Goal: Transaction & Acquisition: Obtain resource

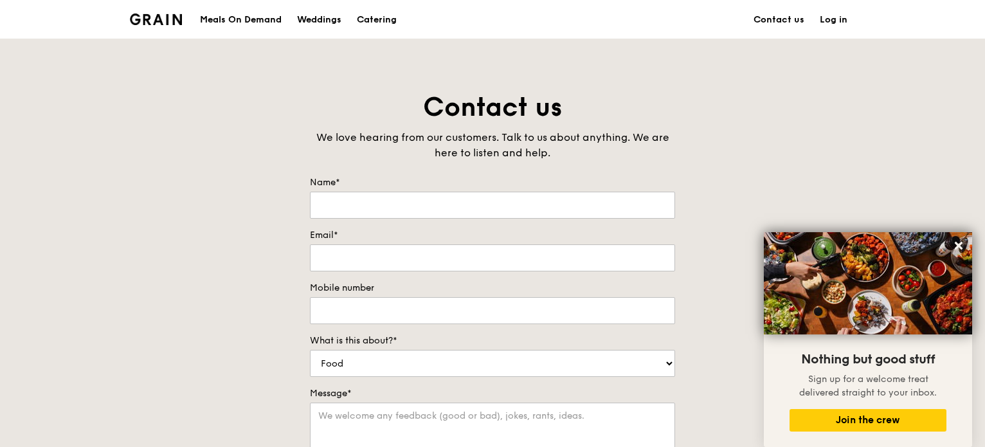
click at [147, 17] on img at bounding box center [156, 20] width 52 height 12
click at [361, 16] on div "Catering" at bounding box center [377, 20] width 40 height 39
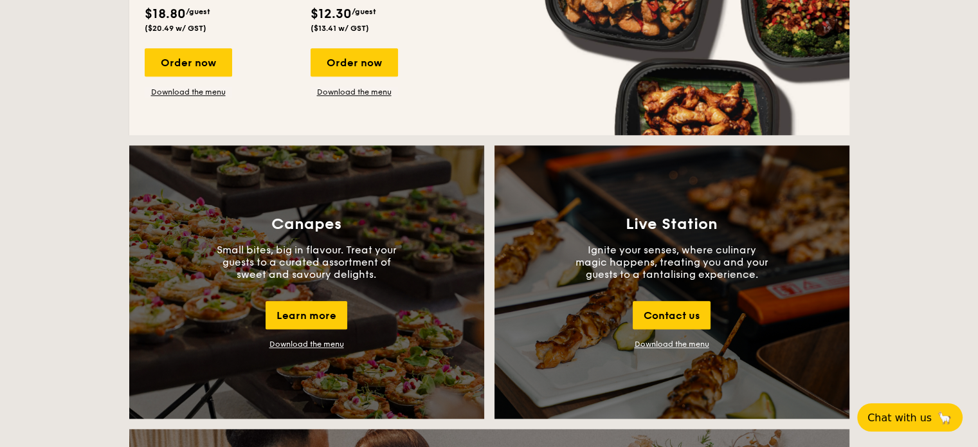
scroll to position [1286, 0]
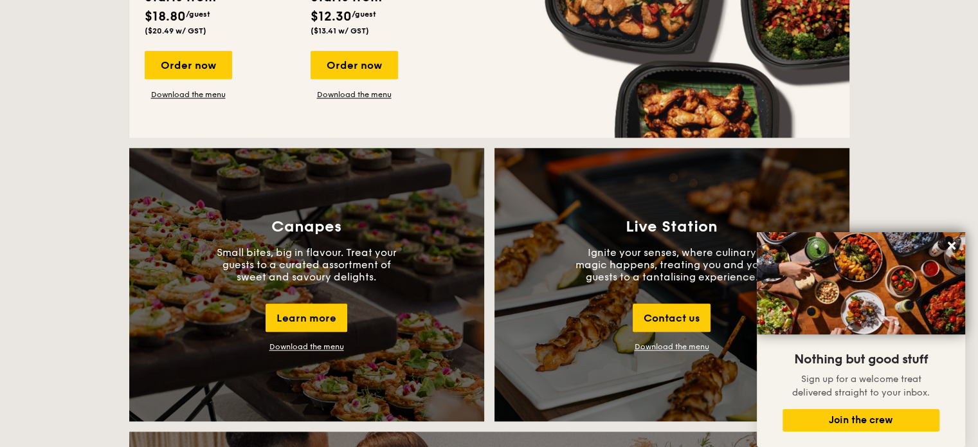
click at [667, 346] on link "Download the menu" at bounding box center [672, 346] width 75 height 9
